Goal: Task Accomplishment & Management: Manage account settings

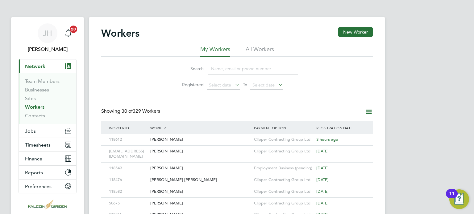
click at [31, 106] on link "Workers" at bounding box center [34, 107] width 19 height 6
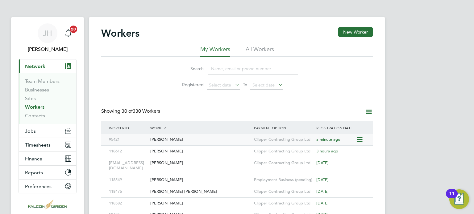
click at [161, 135] on div "[PERSON_NAME]" at bounding box center [201, 139] width 104 height 11
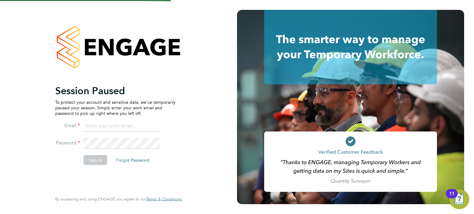
type input "[PERSON_NAME][EMAIL_ADDRESS][PERSON_NAME][DOMAIN_NAME]"
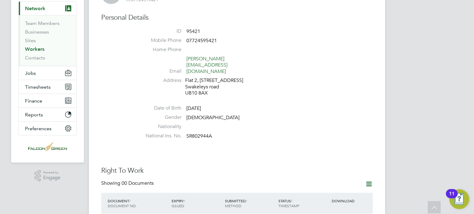
scroll to position [15, 0]
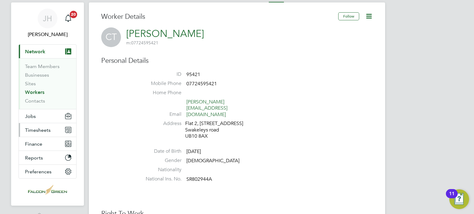
click at [35, 127] on span "Timesheets" at bounding box center [38, 130] width 26 height 6
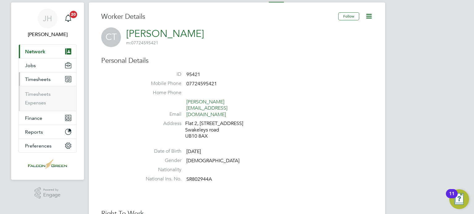
click at [31, 97] on li "Timesheets" at bounding box center [48, 95] width 46 height 9
click at [30, 95] on link "Timesheets" at bounding box center [38, 94] width 26 height 6
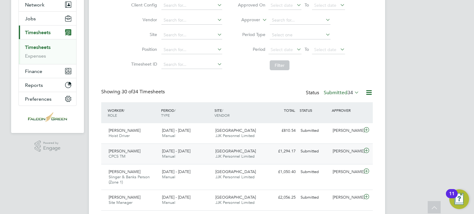
click at [363, 152] on icon at bounding box center [367, 150] width 8 height 5
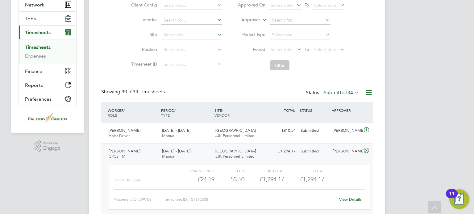
click at [345, 200] on link "View Details" at bounding box center [350, 199] width 23 height 5
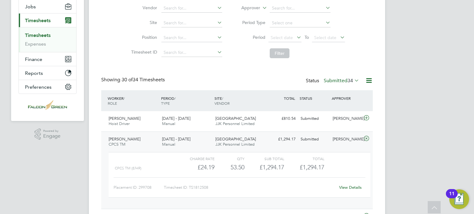
scroll to position [74, 0]
click at [363, 138] on icon at bounding box center [367, 138] width 8 height 5
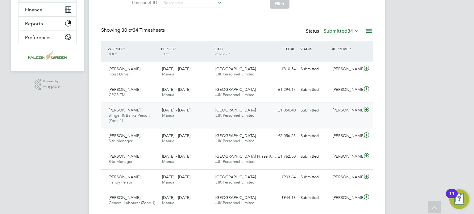
scroll to position [136, 0]
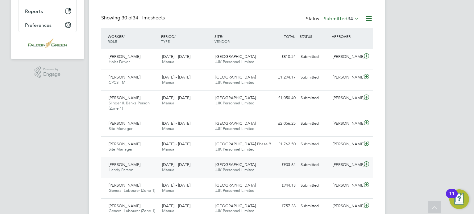
click at [219, 164] on span "Clapham Park C01" at bounding box center [235, 164] width 40 height 5
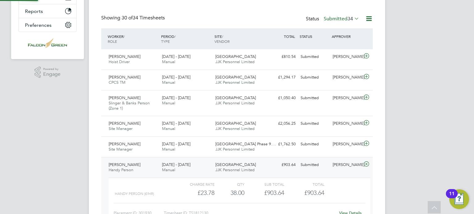
scroll to position [10, 60]
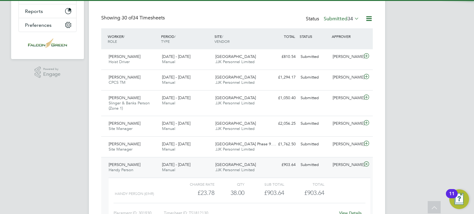
click at [219, 164] on span "Clapham Park C01" at bounding box center [235, 164] width 40 height 5
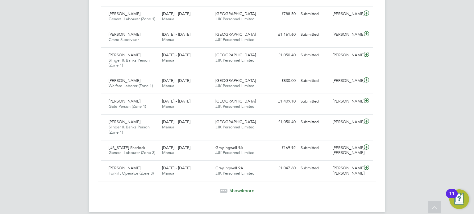
scroll to position [648, 0]
click at [233, 187] on span "Show 4 more" at bounding box center [242, 190] width 25 height 6
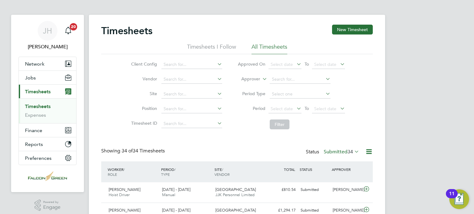
scroll to position [0, 0]
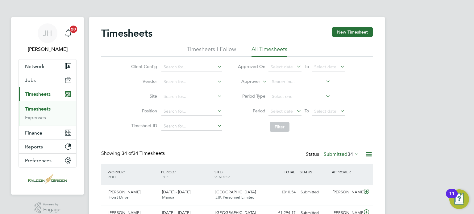
click at [341, 155] on label "Submitted 34" at bounding box center [341, 154] width 35 height 6
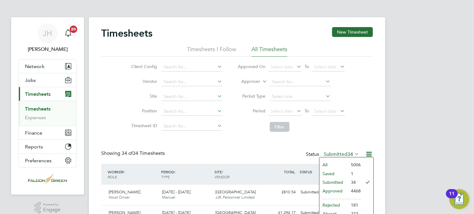
click at [322, 171] on li "Saved" at bounding box center [333, 174] width 28 height 9
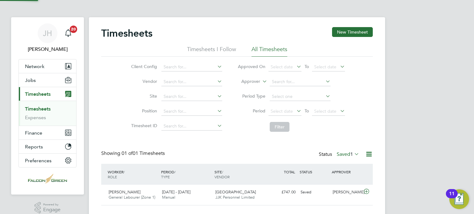
scroll to position [15, 54]
click at [225, 197] on span "JJK Personnel Limited" at bounding box center [234, 197] width 39 height 5
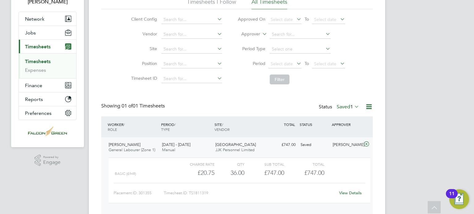
scroll to position [49, 0]
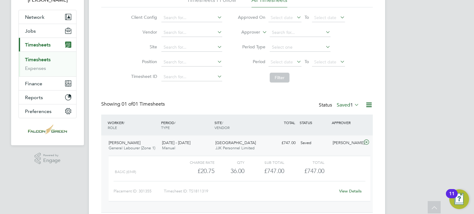
click at [333, 188] on div "Timesheet ID: TS1811319" at bounding box center [249, 192] width 171 height 10
click at [343, 191] on link "View Details" at bounding box center [350, 191] width 23 height 5
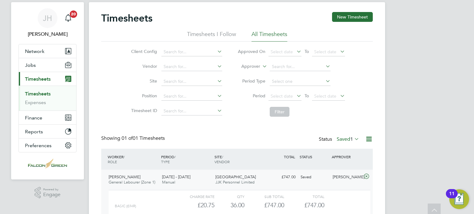
scroll to position [0, 0]
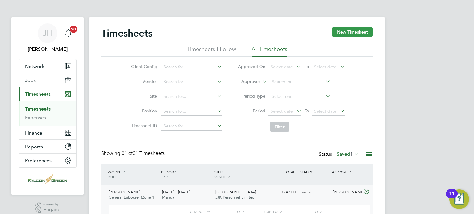
click at [359, 28] on button "New Timesheet" at bounding box center [352, 32] width 41 height 10
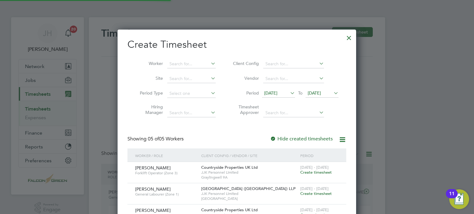
scroll to position [272, 239]
click at [331, 97] on span "25 Aug 2025" at bounding box center [321, 93] width 33 height 8
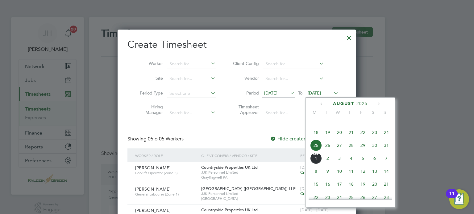
click at [388, 151] on span "31" at bounding box center [386, 146] width 12 height 12
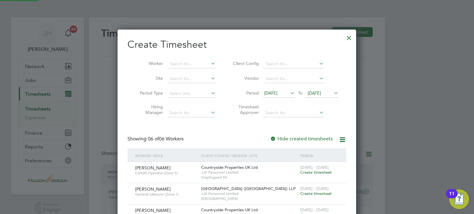
scroll to position [294, 239]
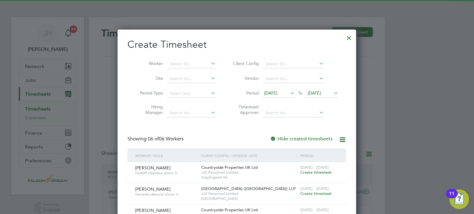
click at [271, 91] on span "18 Aug 2025" at bounding box center [270, 93] width 13 height 6
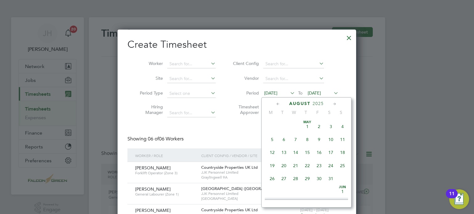
scroll to position [228, 0]
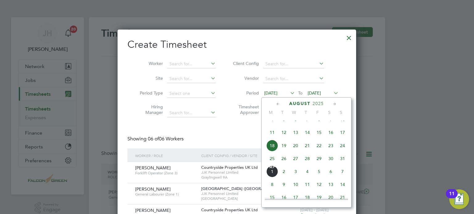
click at [273, 163] on span "25" at bounding box center [272, 159] width 12 height 12
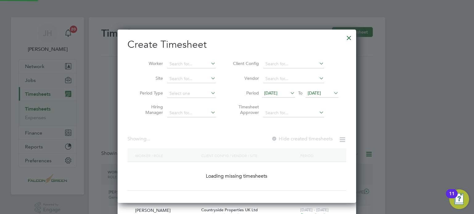
scroll to position [272, 239]
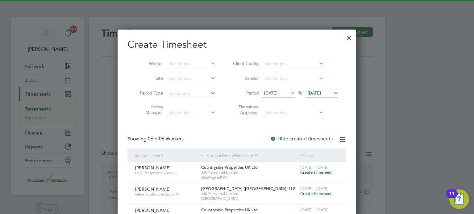
click at [221, 124] on div "Create Timesheet Worker Site Period Type Hiring Manager Client Config Vendor Pe…" at bounding box center [236, 164] width 219 height 252
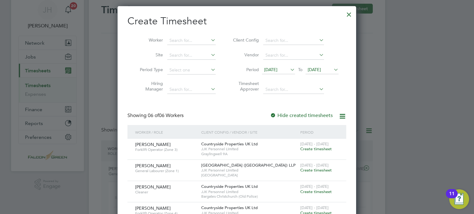
scroll to position [13, 0]
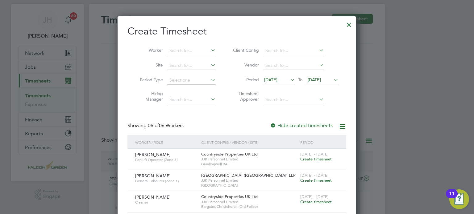
click at [347, 24] on div at bounding box center [348, 23] width 11 height 11
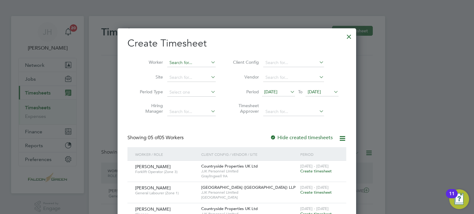
scroll to position [0, 0]
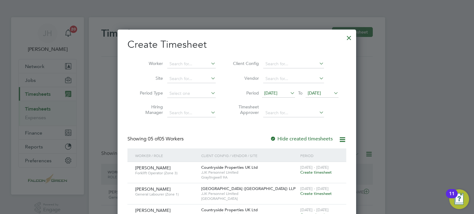
click at [353, 37] on div at bounding box center [348, 36] width 11 height 11
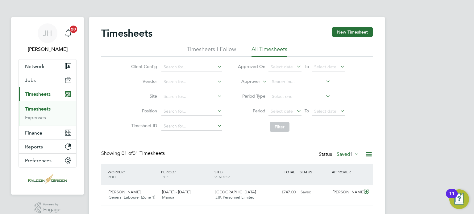
scroll to position [15, 54]
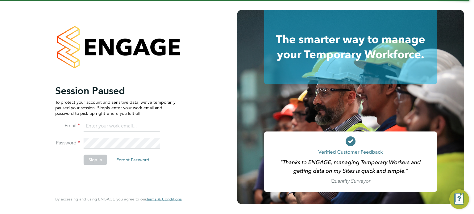
type input "[PERSON_NAME][EMAIL_ADDRESS][PERSON_NAME][DOMAIN_NAME]"
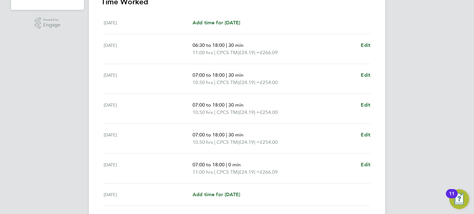
scroll to position [173, 0]
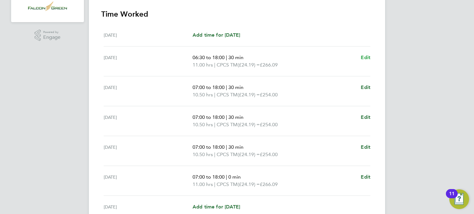
click at [362, 57] on span "Edit" at bounding box center [366, 58] width 10 height 6
select select "30"
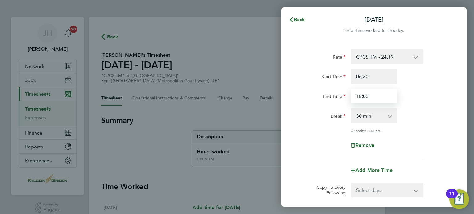
drag, startPoint x: 371, startPoint y: 97, endPoint x: 358, endPoint y: 100, distance: 13.9
click at [358, 100] on input "18:00" at bounding box center [373, 96] width 47 height 15
click at [424, 96] on div "End Time 18:00" at bounding box center [373, 96] width 155 height 15
click at [298, 20] on span "Back" at bounding box center [299, 20] width 11 height 6
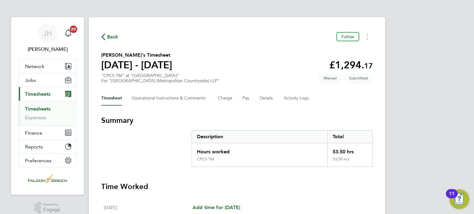
click at [253, 35] on div "Back Follow" at bounding box center [236, 37] width 271 height 10
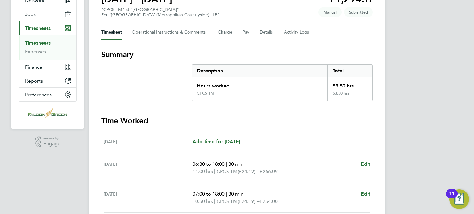
scroll to position [49, 0]
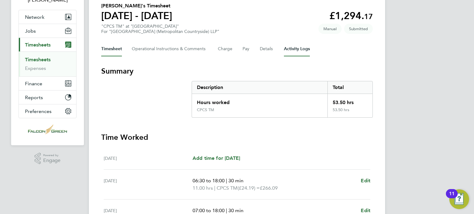
click at [286, 51] on Logs-tab "Activity Logs" at bounding box center [297, 49] width 26 height 15
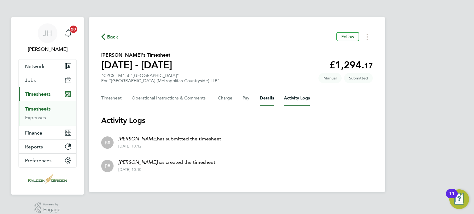
click at [267, 97] on button "Details" at bounding box center [267, 98] width 14 height 15
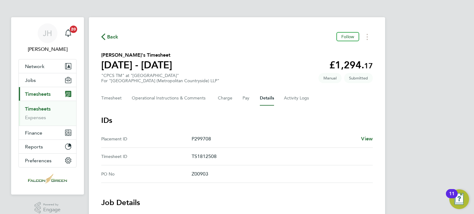
click at [106, 39] on span "Back" at bounding box center [109, 37] width 17 height 6
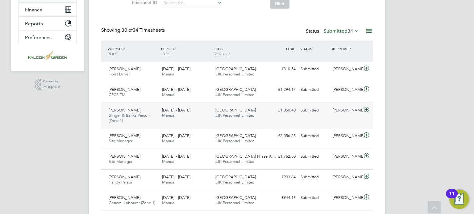
click at [255, 122] on div "Billy Mead Slinger & Banks Person (Zone 1) 25 - 31 Aug 2025 25 - 31 Aug 2025 Ma…" at bounding box center [236, 116] width 271 height 26
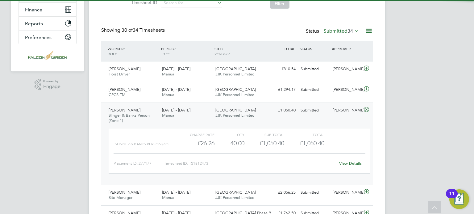
click at [255, 122] on div "Billy Mead Slinger & Banks Person (Zone 1) 25 - 31 Aug 2025 25 - 31 Aug 2025 Ma…" at bounding box center [236, 144] width 271 height 83
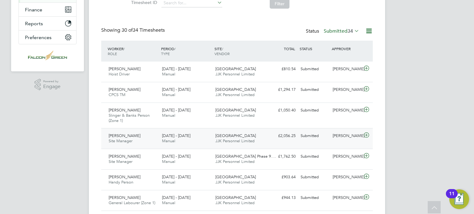
click at [249, 136] on div "Clapham Park C01 JJK Personnel Limited" at bounding box center [239, 138] width 53 height 15
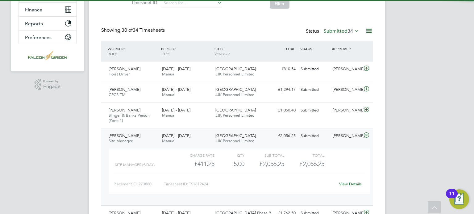
click at [249, 136] on div "Clapham Park C01 JJK Personnel Limited" at bounding box center [239, 138] width 53 height 15
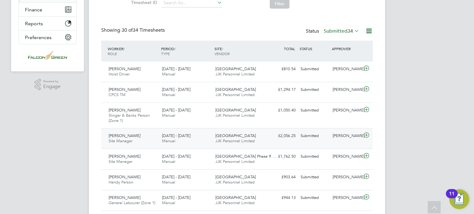
click at [249, 136] on div "Clapham Park C01 JJK Personnel Limited" at bounding box center [239, 138] width 53 height 15
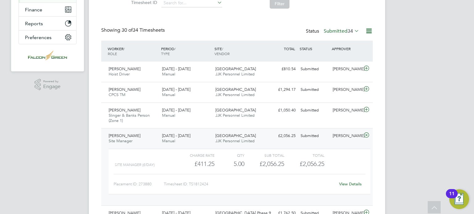
click at [345, 181] on div "View Details" at bounding box center [350, 185] width 30 height 10
click at [346, 185] on link "View Details" at bounding box center [350, 184] width 23 height 5
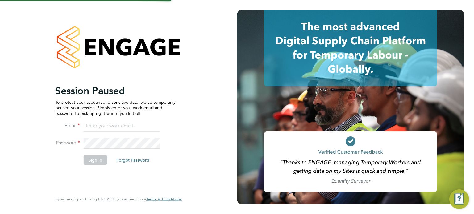
type input "[PERSON_NAME][EMAIL_ADDRESS][PERSON_NAME][DOMAIN_NAME]"
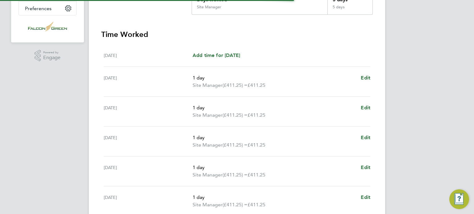
scroll to position [185, 0]
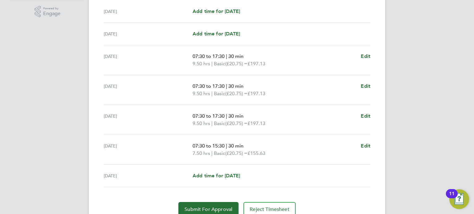
scroll to position [197, 0]
click at [363, 147] on span "Edit" at bounding box center [366, 145] width 10 height 6
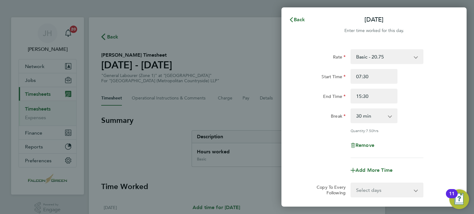
click at [386, 116] on select "0 min 15 min 30 min 45 min 60 min 75 min 90 min" at bounding box center [370, 116] width 38 height 14
select select "0"
click at [351, 109] on select "0 min 15 min 30 min 45 min 60 min 75 min 90 min" at bounding box center [370, 116] width 38 height 14
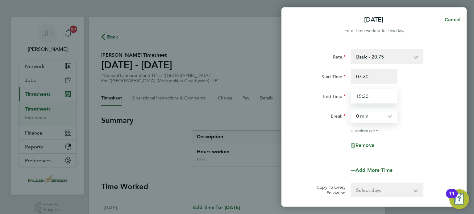
click at [378, 98] on input "15:30" at bounding box center [373, 96] width 47 height 15
type input "15:00"
click at [305, 129] on div "Quantity: 8.00 hrs" at bounding box center [373, 130] width 155 height 5
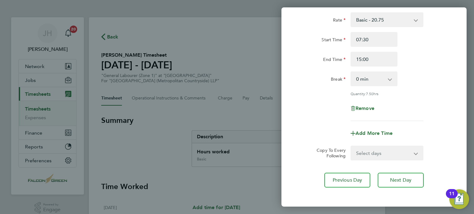
scroll to position [49, 0]
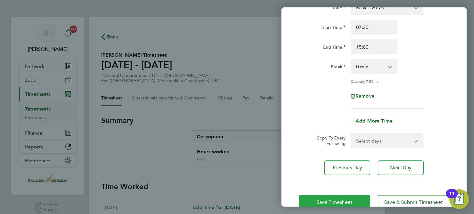
click at [323, 197] on button "Save Timesheet" at bounding box center [335, 202] width 72 height 15
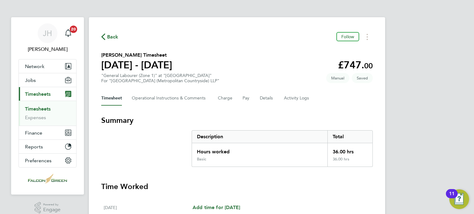
click at [255, 73] on section "Mark Williams's Timesheet 25 - 31 Aug 2025 £747. 00 "General Labourer (Zone 1)"…" at bounding box center [236, 68] width 271 height 32
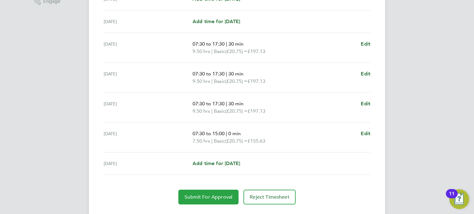
scroll to position [210, 0]
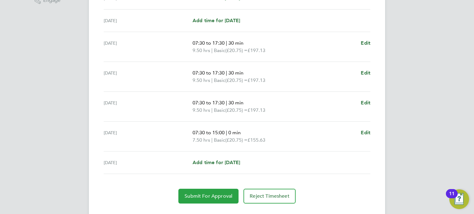
click at [188, 201] on button "Submit For Approval" at bounding box center [208, 196] width 60 height 15
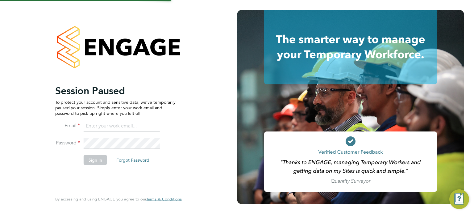
type input "[PERSON_NAME][EMAIL_ADDRESS][PERSON_NAME][DOMAIN_NAME]"
